Goal: Communication & Community: Answer question/provide support

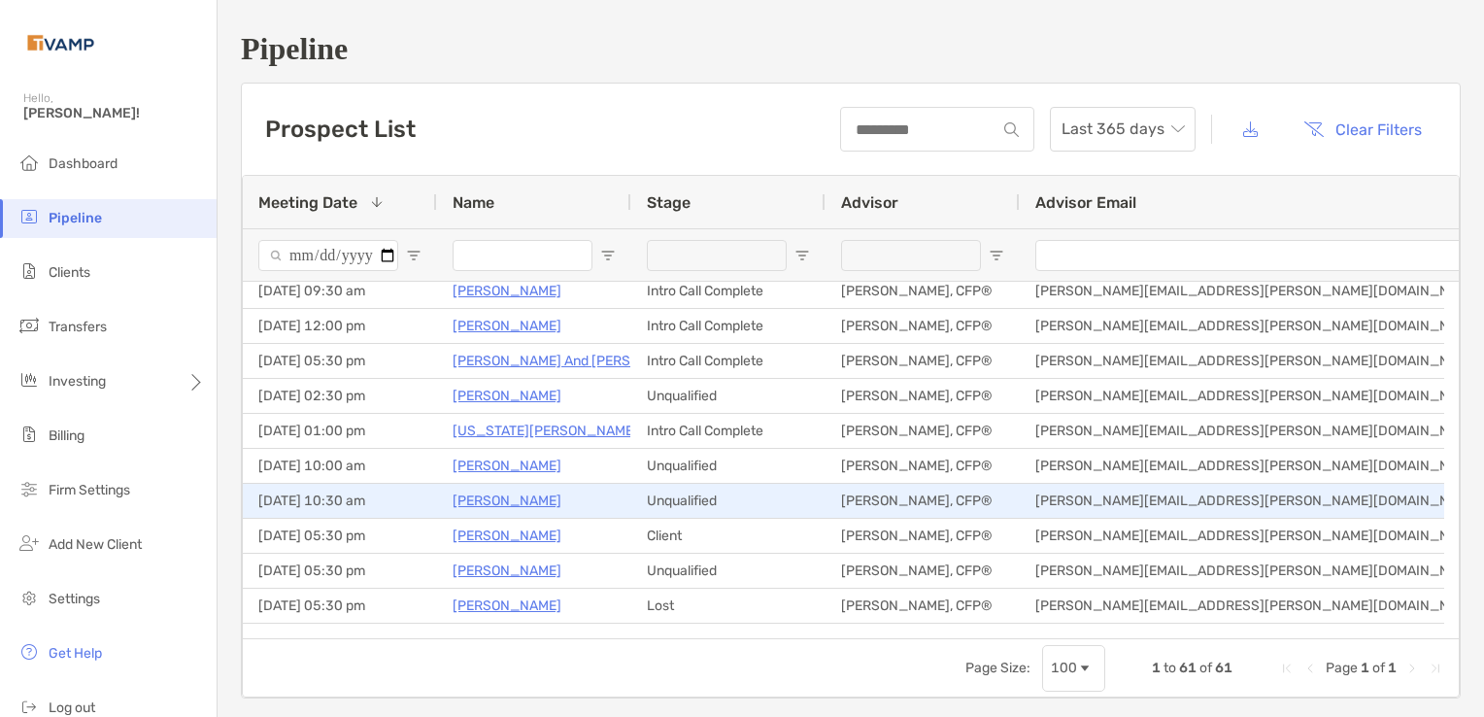
scroll to position [186, 0]
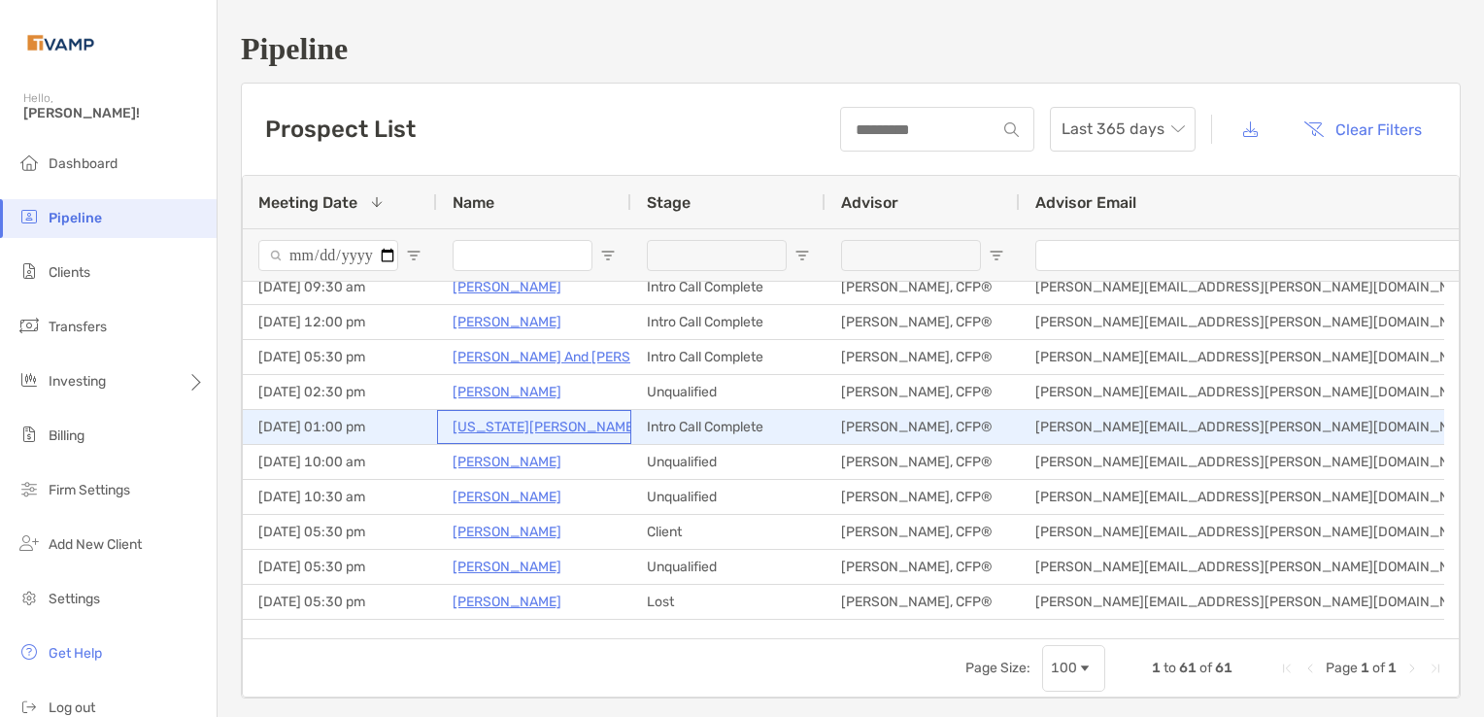
click at [513, 429] on p "[US_STATE][PERSON_NAME]" at bounding box center [545, 427] width 185 height 24
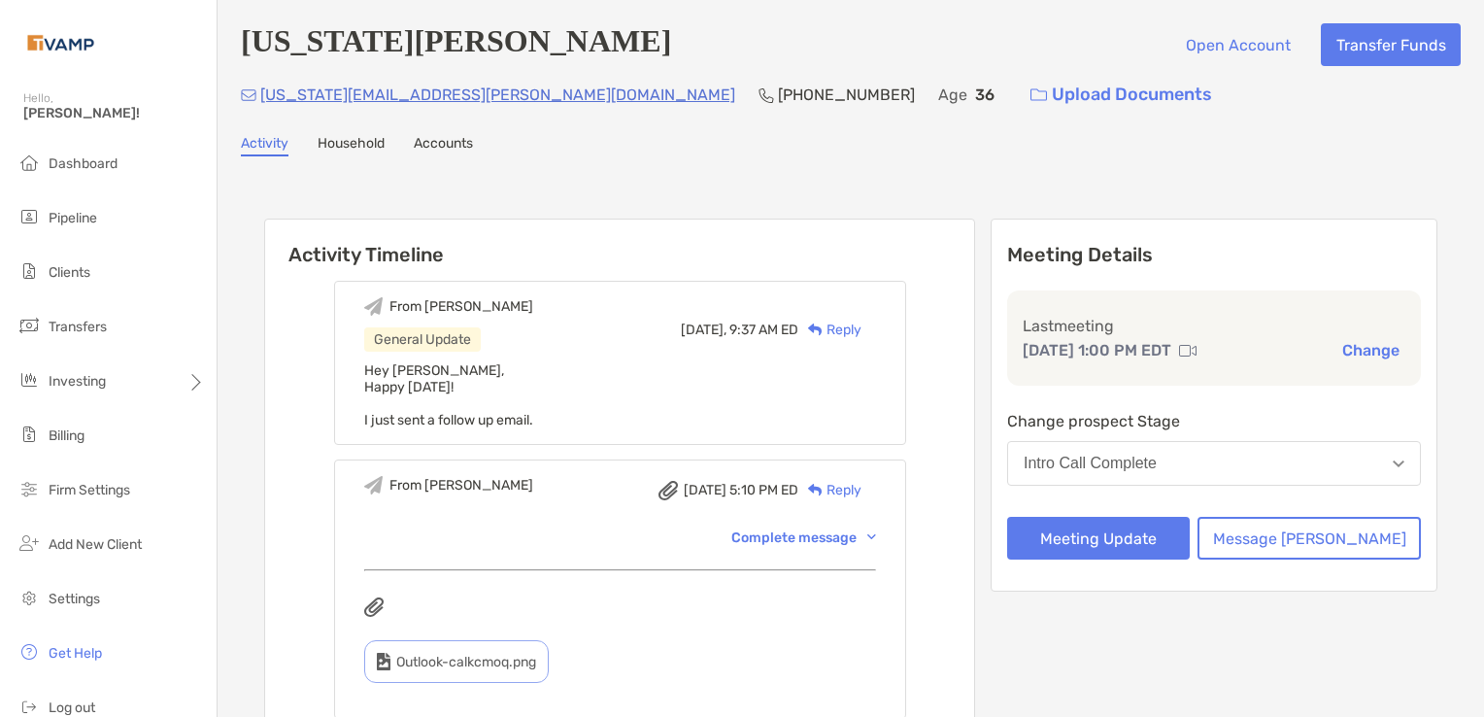
click at [861, 326] on div "Reply" at bounding box center [829, 330] width 63 height 20
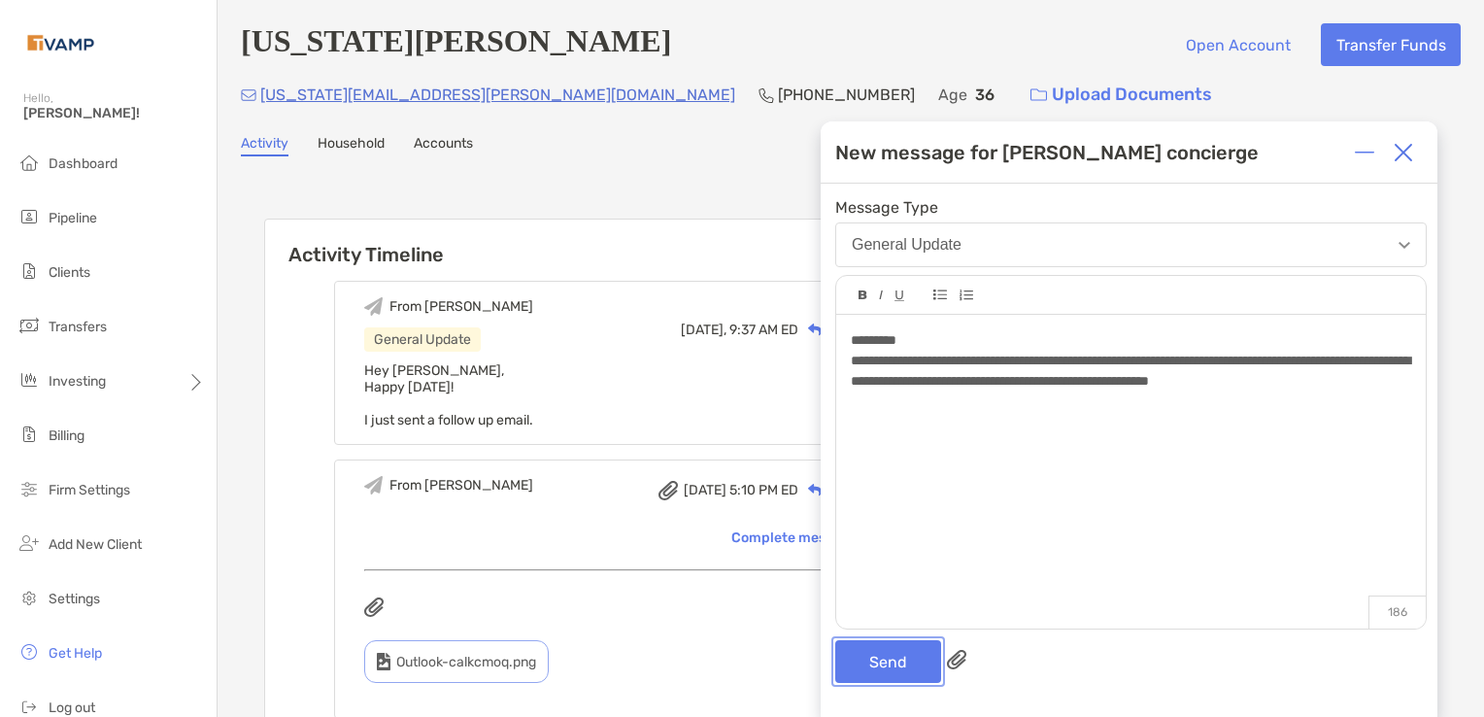
click at [903, 668] on button "Send" at bounding box center [888, 661] width 106 height 43
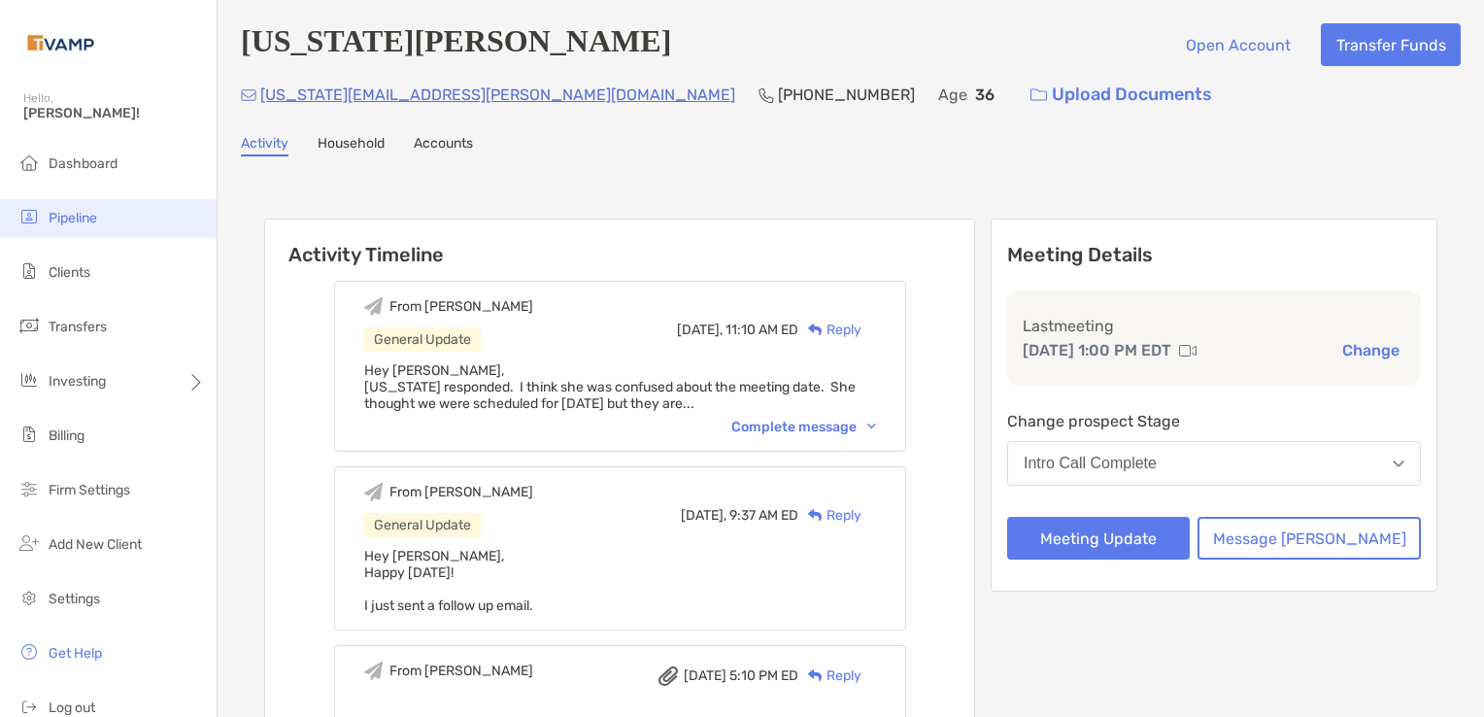
click at [75, 223] on span "Pipeline" at bounding box center [73, 218] width 49 height 17
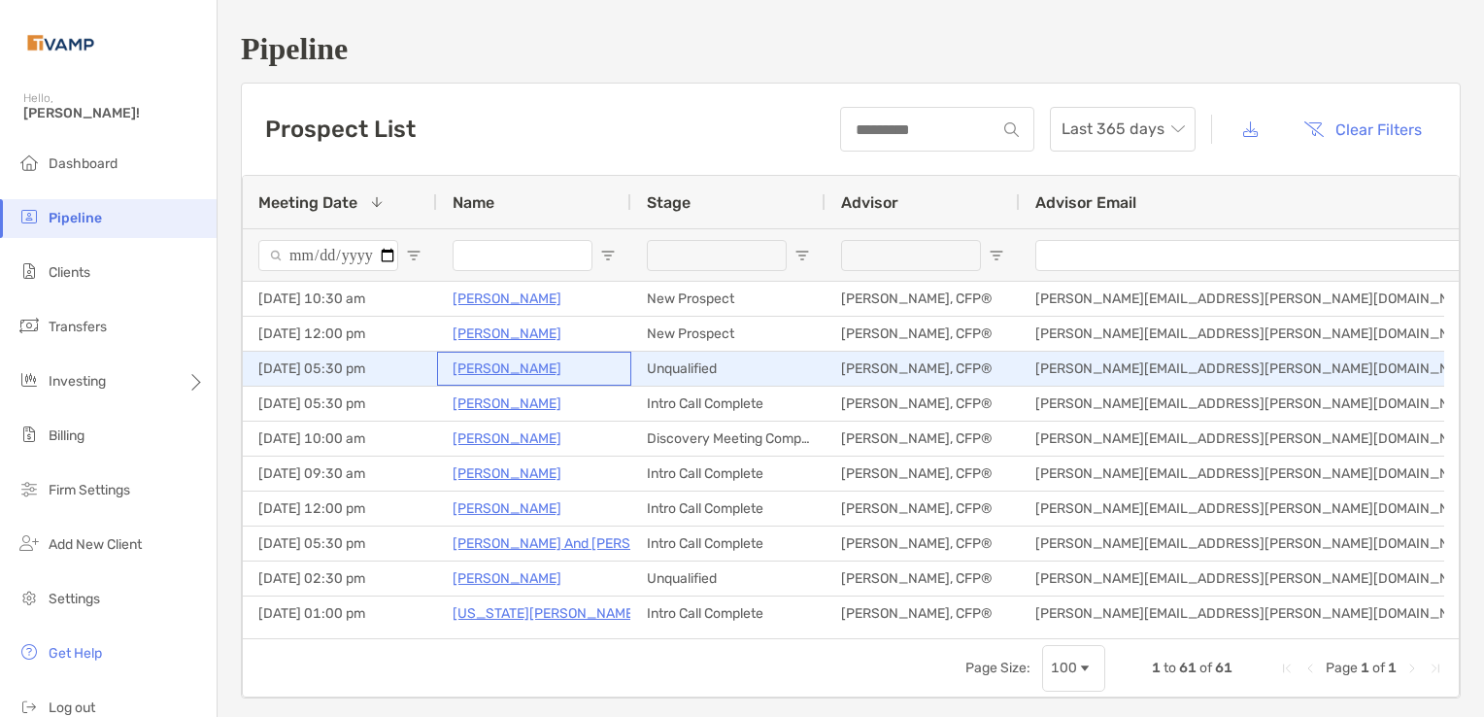
click at [478, 367] on p "[PERSON_NAME]" at bounding box center [507, 368] width 109 height 24
